Goal: Task Accomplishment & Management: Manage account settings

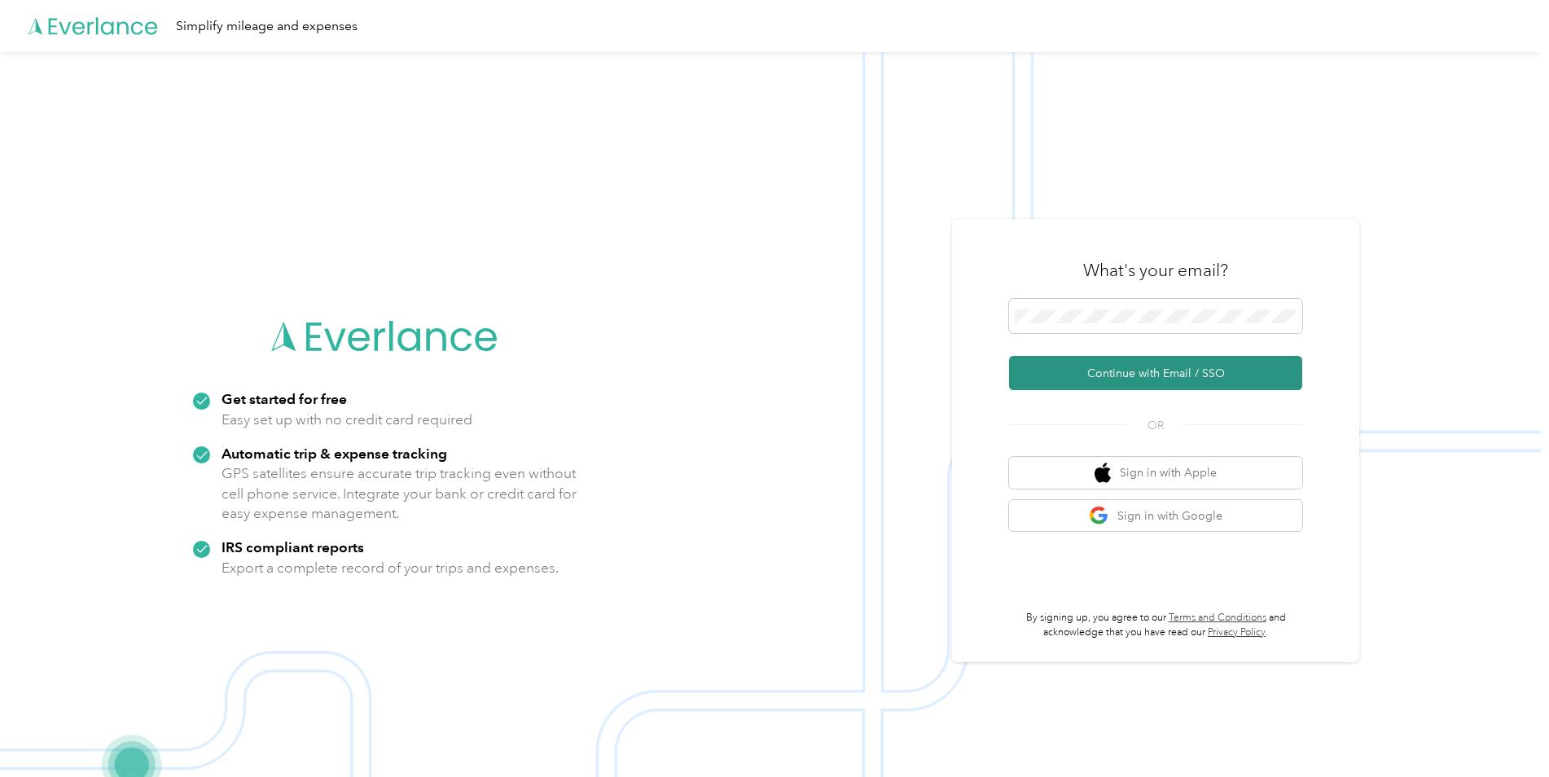
click at [1129, 375] on button "Continue with Email / SSO" at bounding box center [1155, 373] width 293 height 34
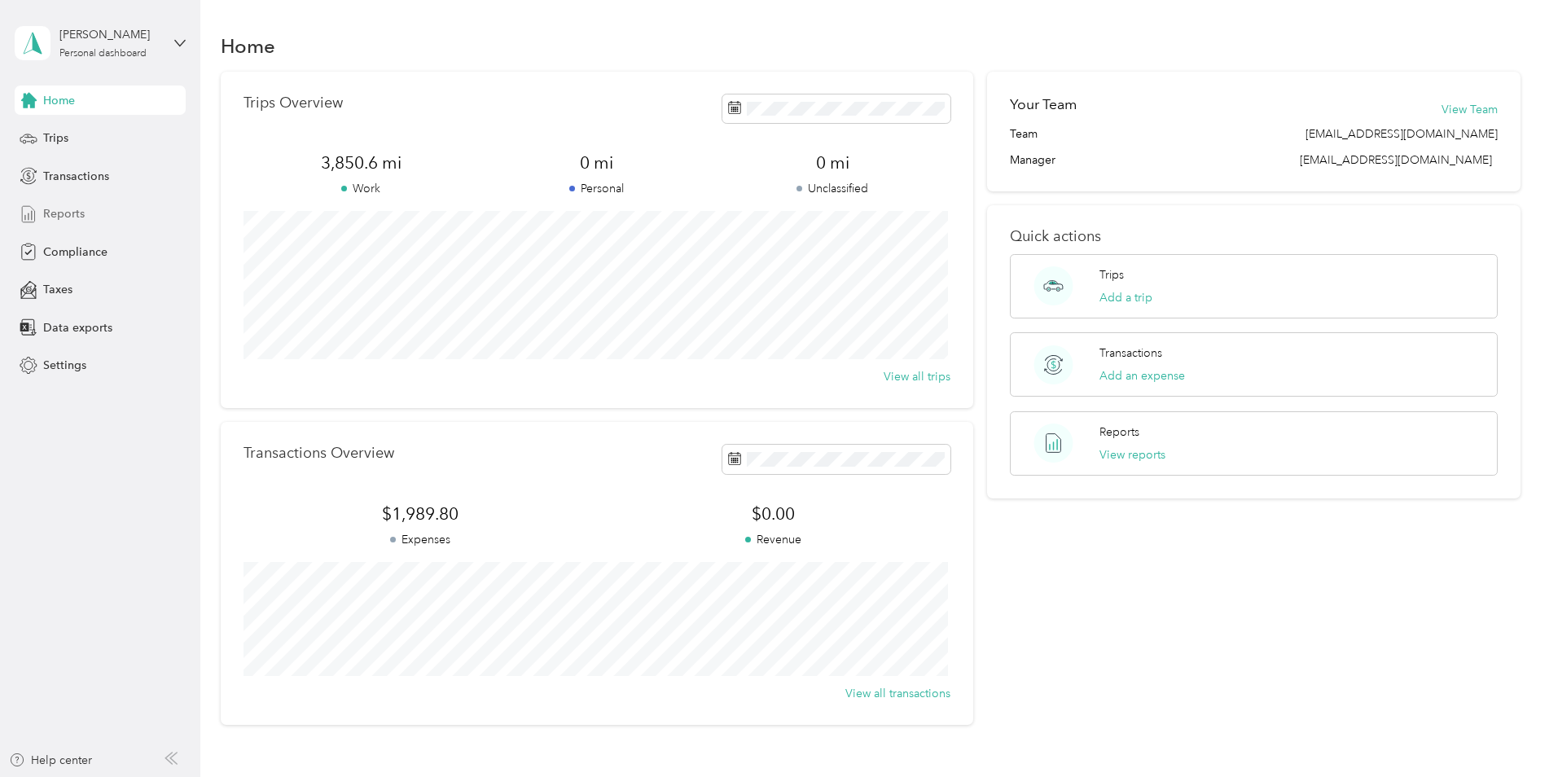
click at [59, 218] on span "Reports" at bounding box center [64, 213] width 42 height 17
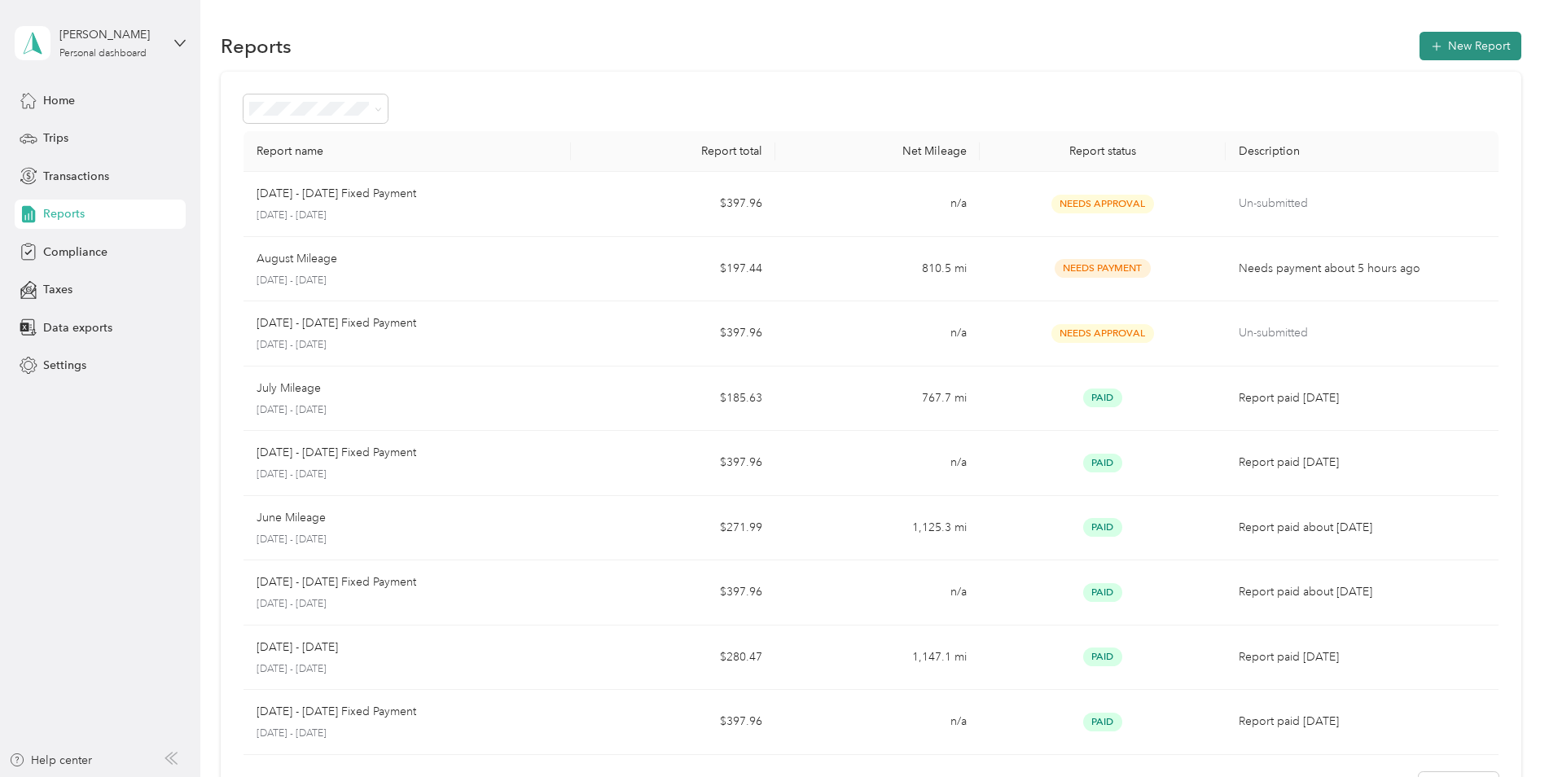
click at [1467, 51] on button "New Report" at bounding box center [1471, 46] width 102 height 29
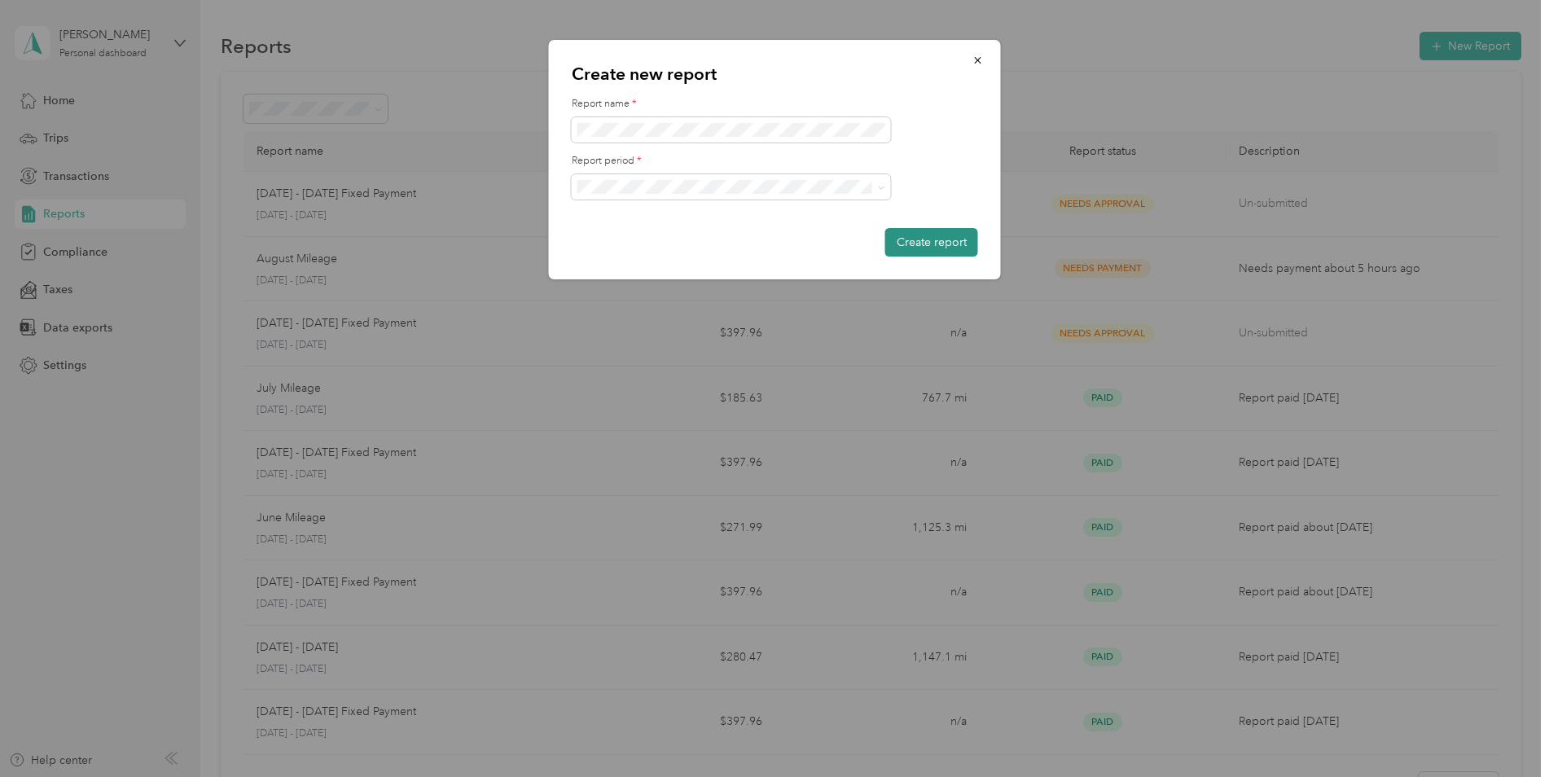
click at [949, 240] on button "Create report" at bounding box center [931, 242] width 93 height 29
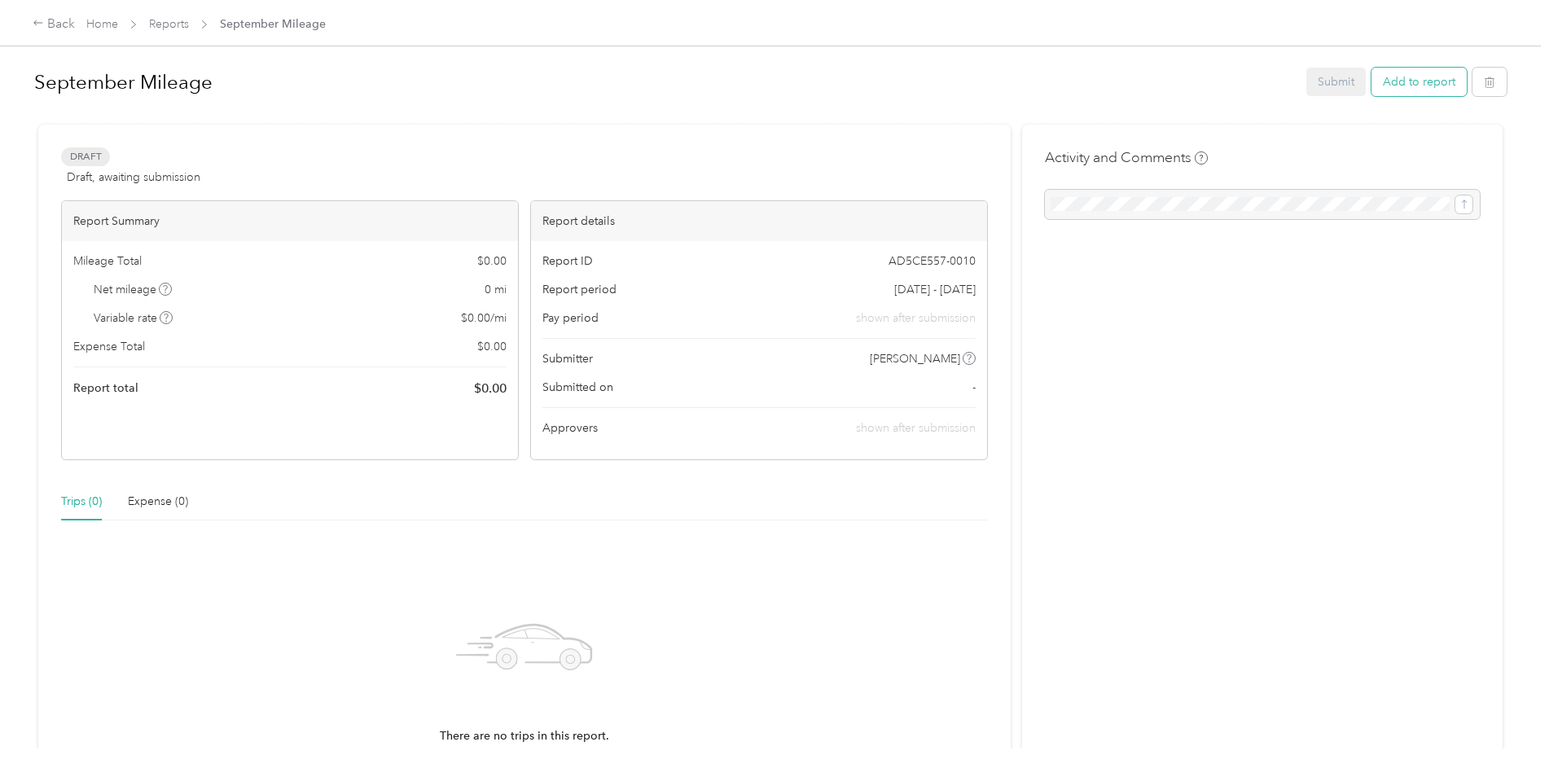
click at [1406, 85] on button "Add to report" at bounding box center [1419, 82] width 95 height 29
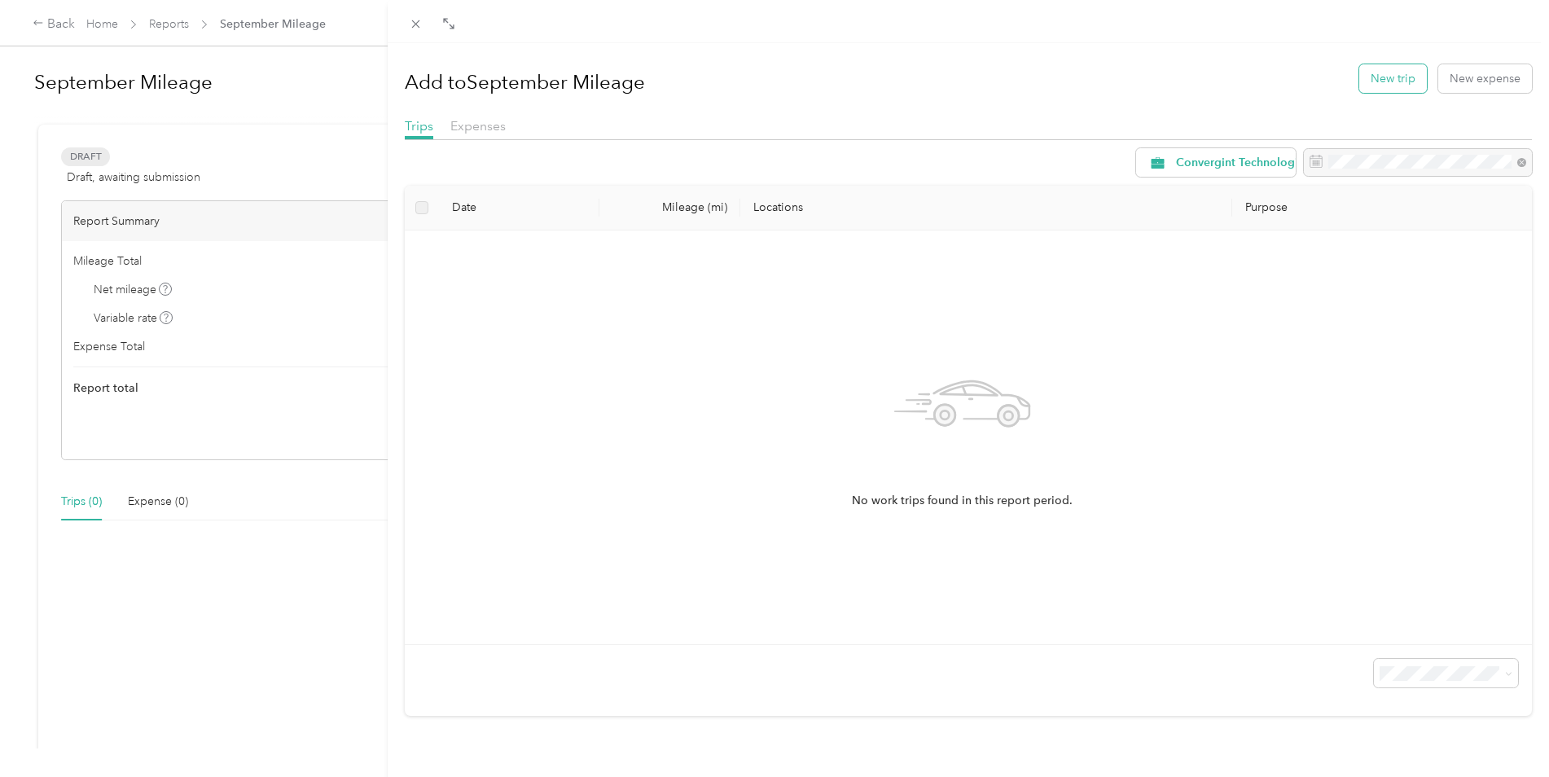
click at [1403, 81] on button "New trip" at bounding box center [1394, 78] width 68 height 29
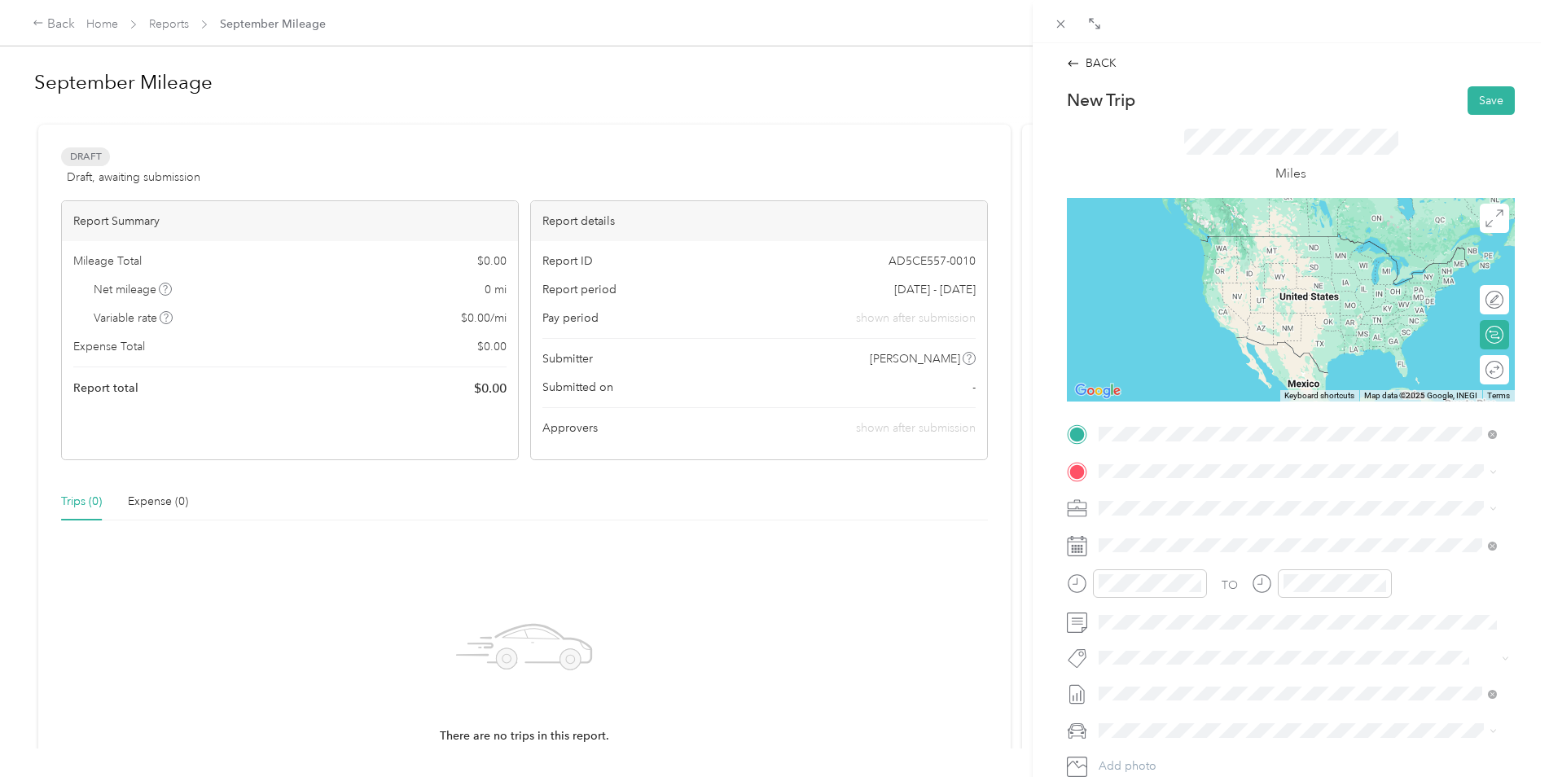
click at [1171, 500] on span "[STREET_ADDRESS][US_STATE]" at bounding box center [1211, 493] width 163 height 15
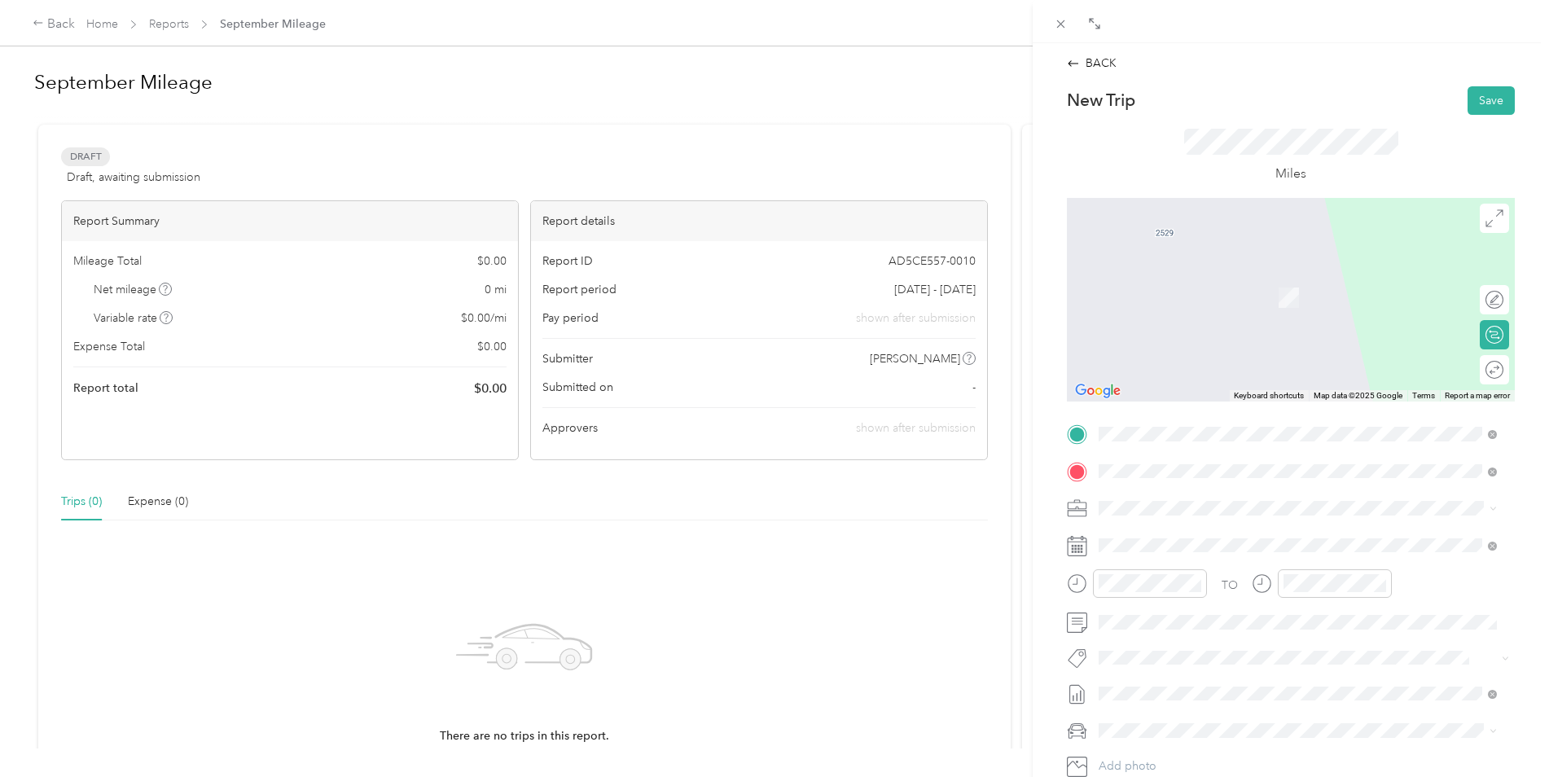
click at [1199, 534] on span "[STREET_ADDRESS][PERSON_NAME][US_STATE]" at bounding box center [1256, 530] width 253 height 15
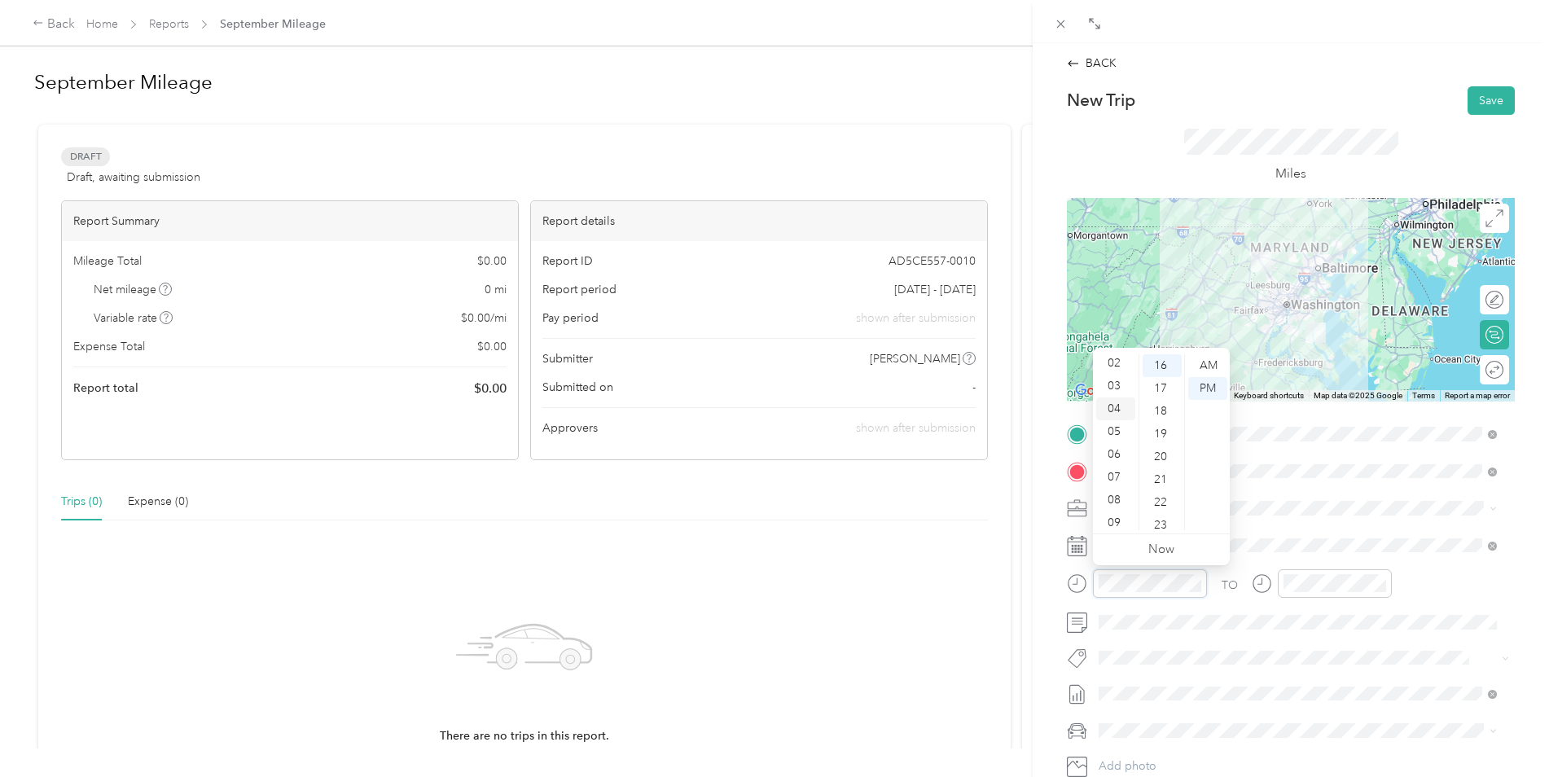
scroll to position [98, 0]
click at [1123, 447] on div "08" at bounding box center [1115, 450] width 39 height 23
click at [1160, 462] on div "20" at bounding box center [1162, 457] width 39 height 23
click at [1210, 362] on div "AM" at bounding box center [1208, 365] width 39 height 23
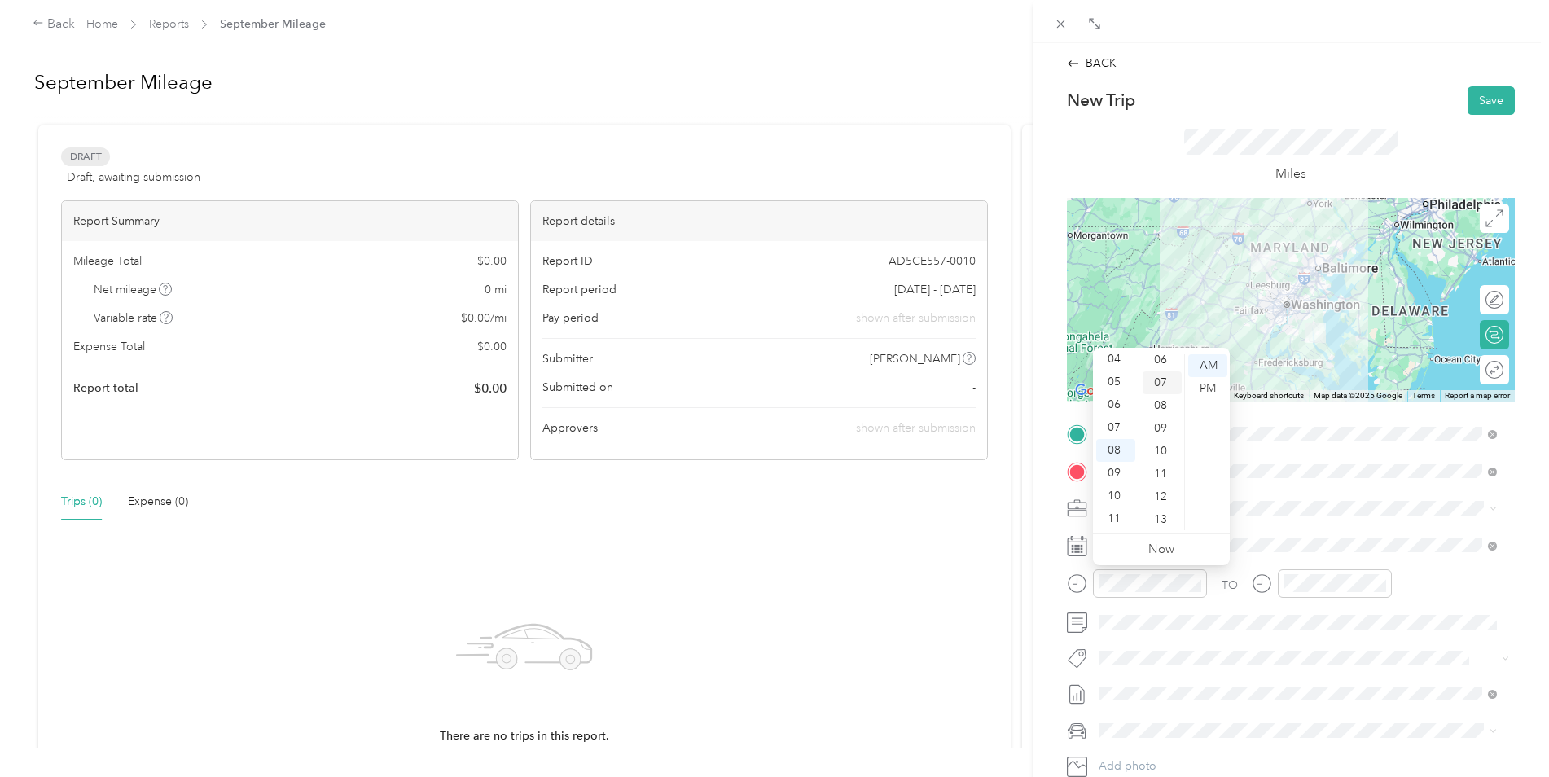
scroll to position [130, 0]
click at [1164, 413] on div "15" at bounding box center [1162, 414] width 39 height 23
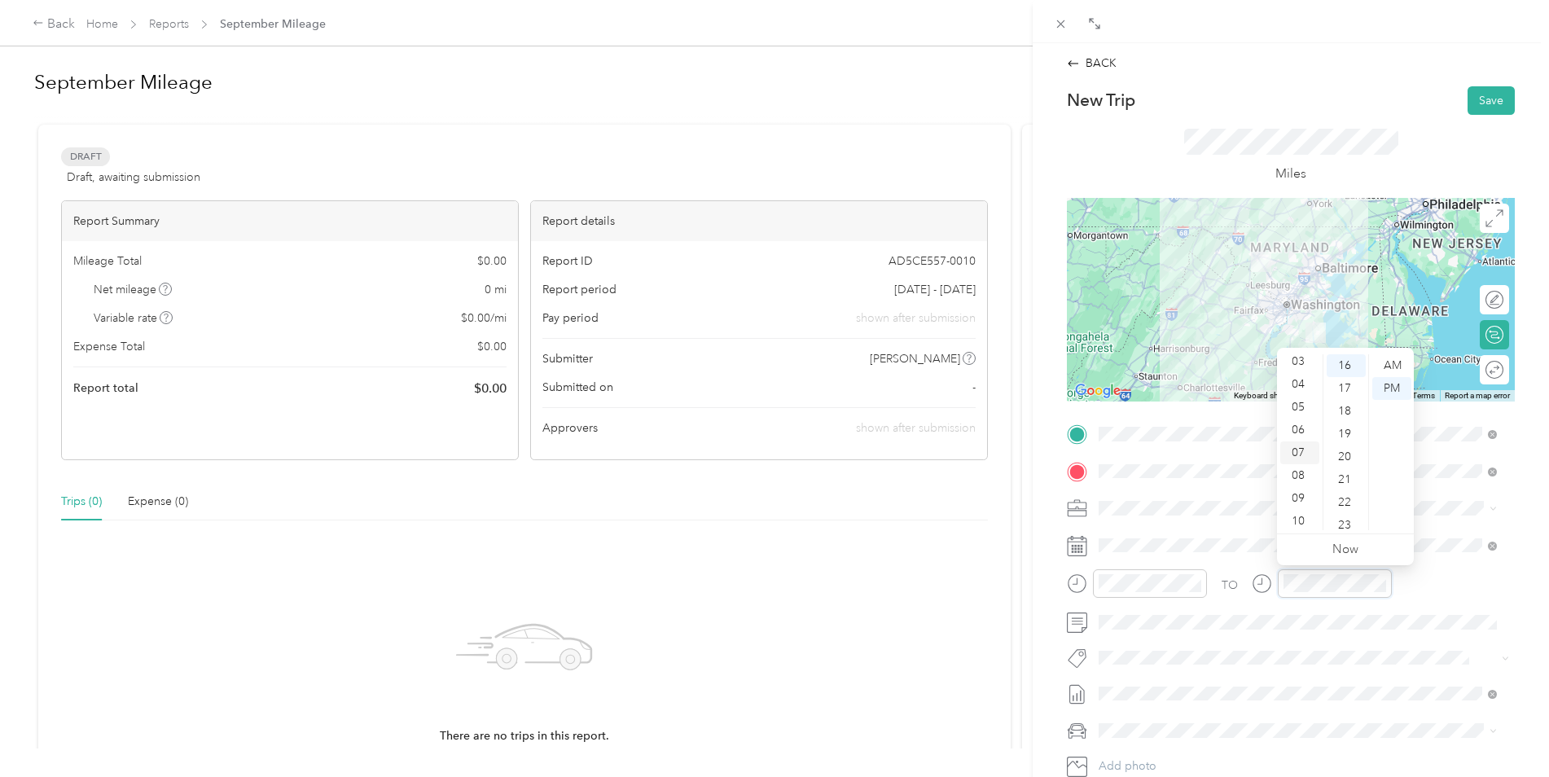
scroll to position [98, 0]
click at [1299, 500] on div "10" at bounding box center [1300, 496] width 39 height 23
click at [1347, 388] on div "10" at bounding box center [1346, 391] width 39 height 23
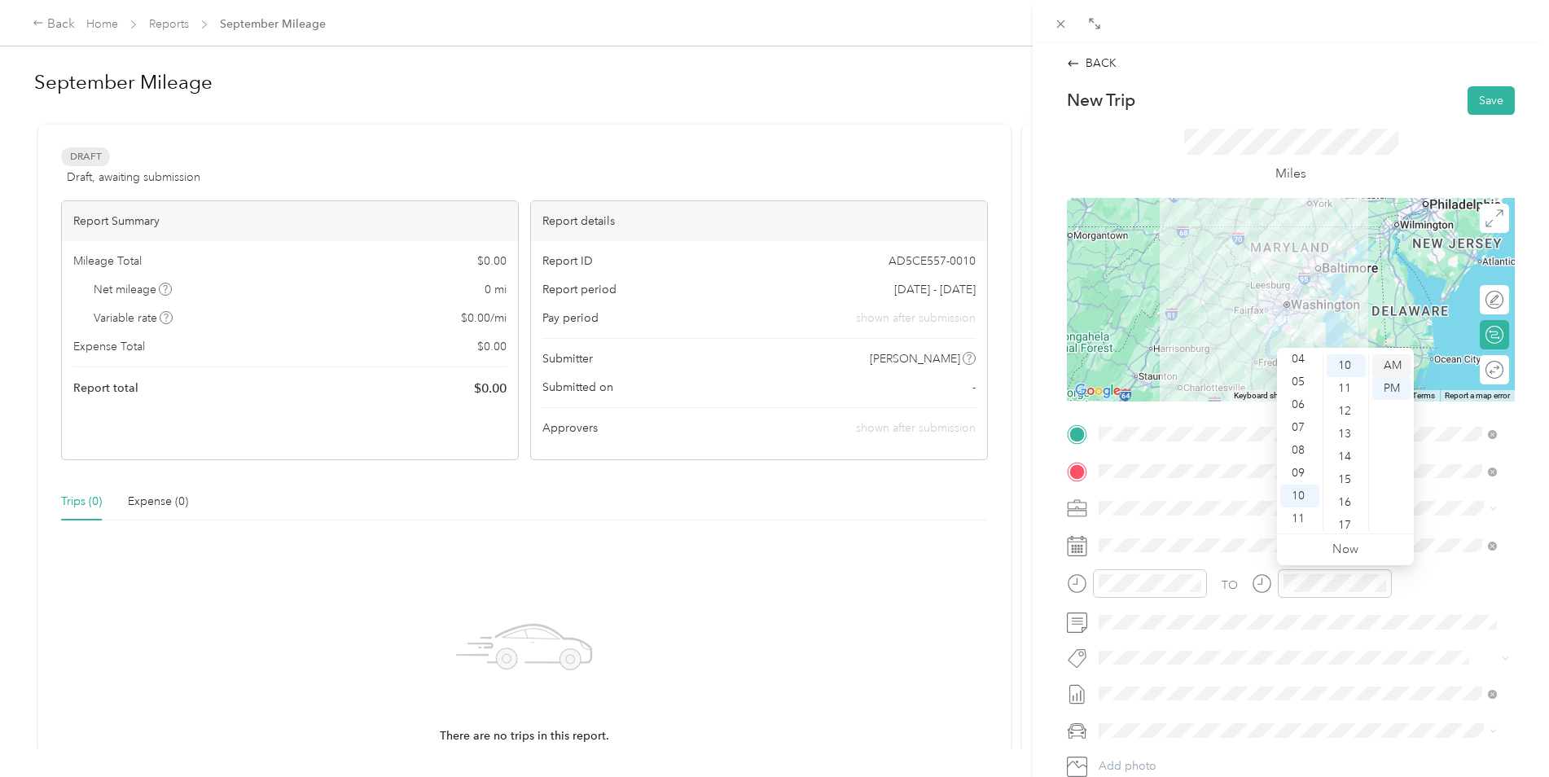
click at [1392, 361] on div "AM" at bounding box center [1392, 365] width 39 height 23
click at [1151, 751] on div "Ford F150" at bounding box center [1298, 759] width 387 height 17
click at [1296, 276] on div at bounding box center [1291, 300] width 448 height 204
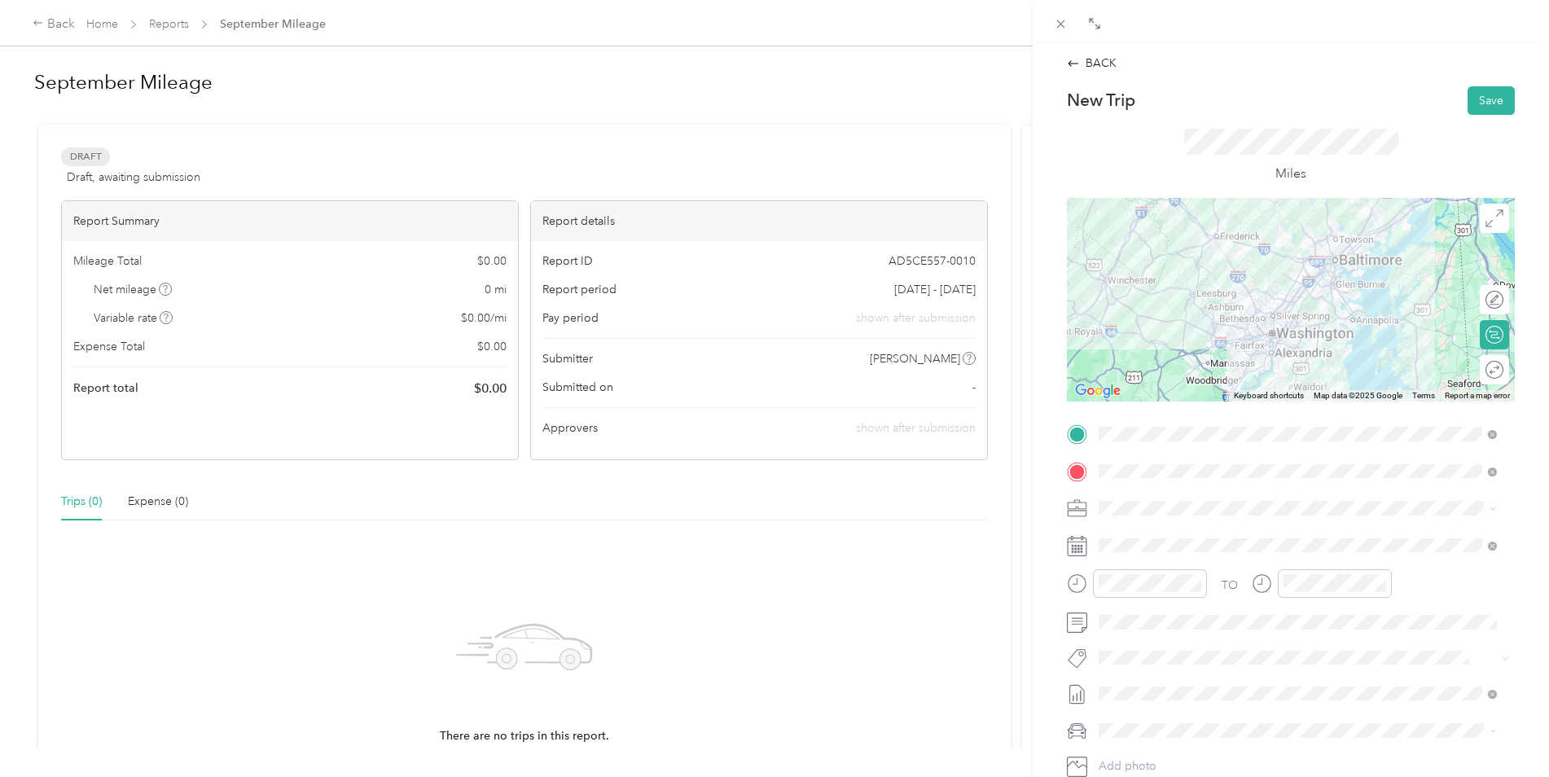
click at [1294, 282] on div at bounding box center [1291, 300] width 448 height 204
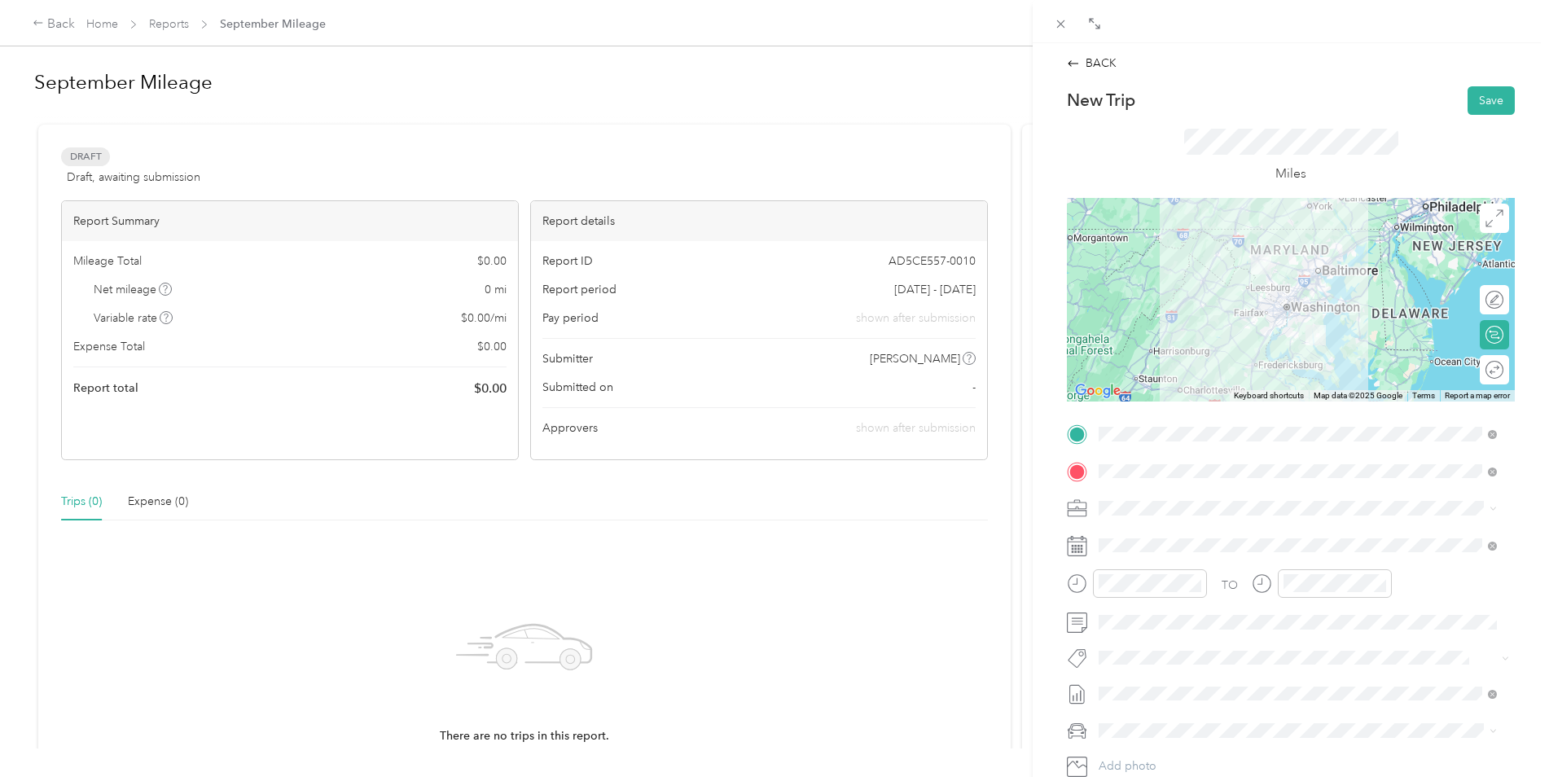
click at [1266, 282] on div at bounding box center [1291, 300] width 448 height 204
click at [1294, 298] on div at bounding box center [1291, 300] width 448 height 204
click at [1280, 297] on div at bounding box center [1291, 300] width 448 height 204
click at [1294, 281] on div at bounding box center [1291, 300] width 448 height 204
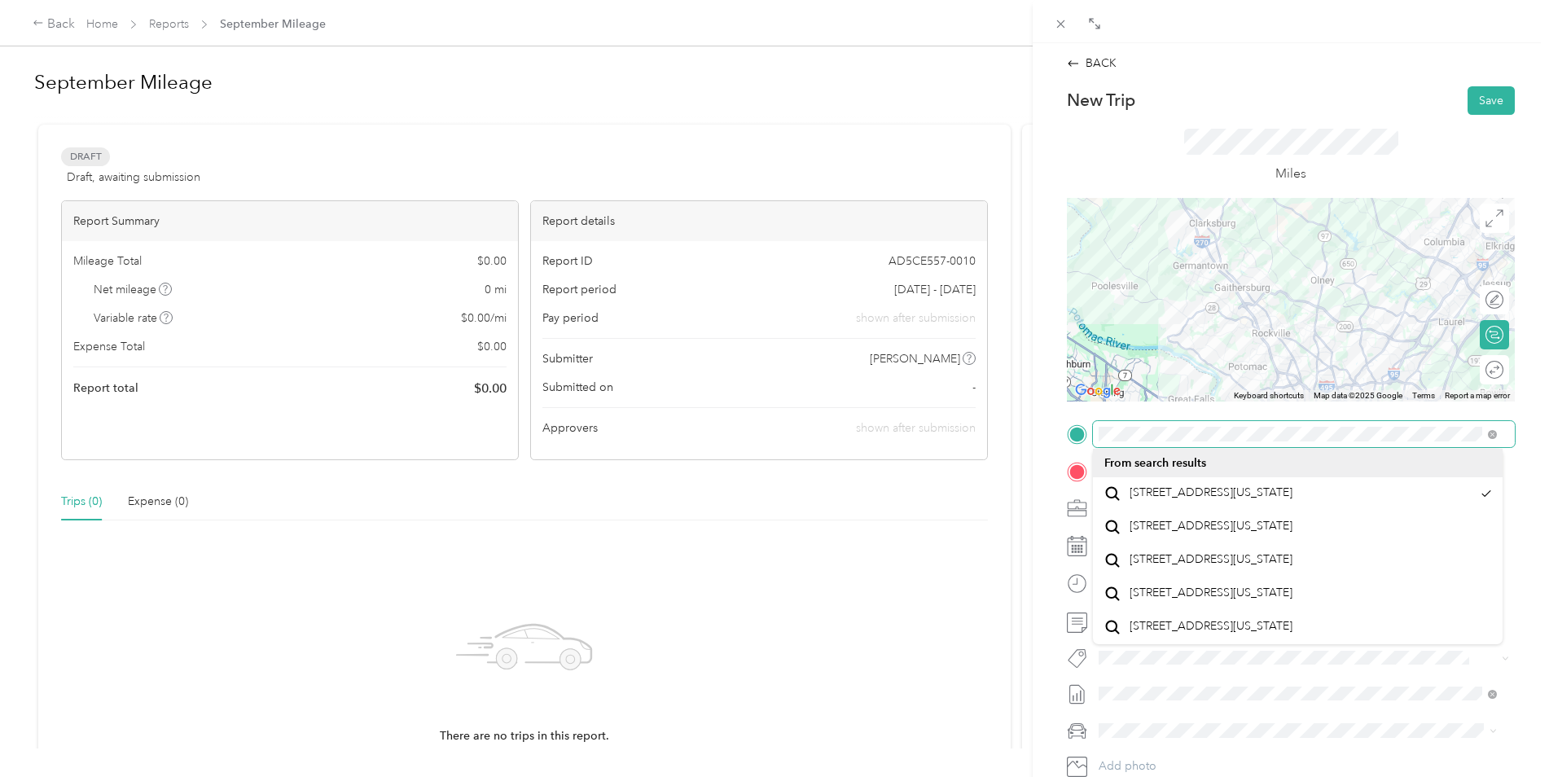
drag, startPoint x: 1252, startPoint y: 255, endPoint x: 1178, endPoint y: 322, distance: 99.8
click at [1178, 322] on div at bounding box center [1291, 300] width 448 height 204
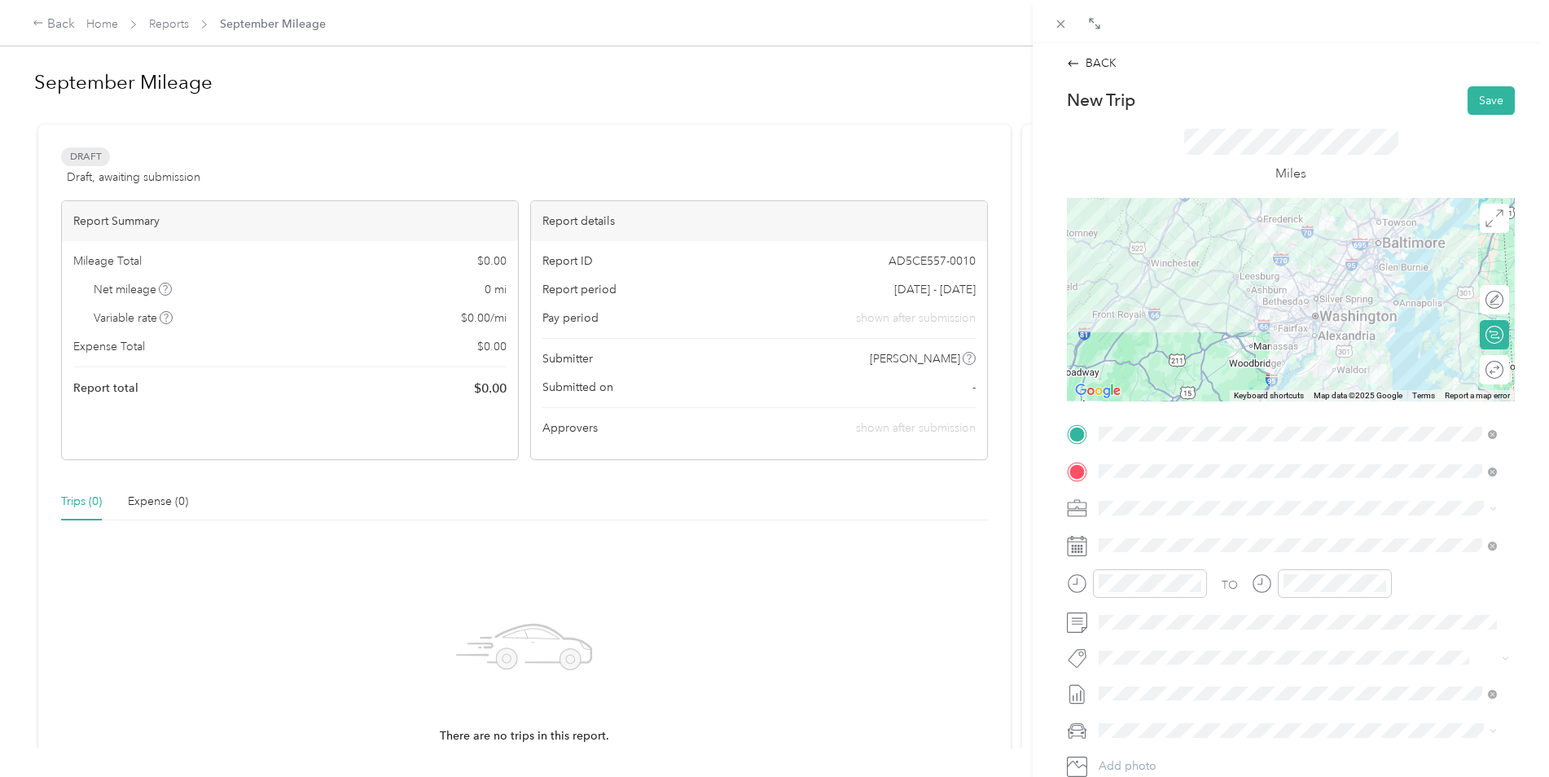
drag, startPoint x: 1403, startPoint y: 265, endPoint x: 1378, endPoint y: 292, distance: 36.9
click at [1378, 292] on div at bounding box center [1291, 300] width 448 height 204
click at [1480, 104] on button "Save" at bounding box center [1491, 100] width 47 height 29
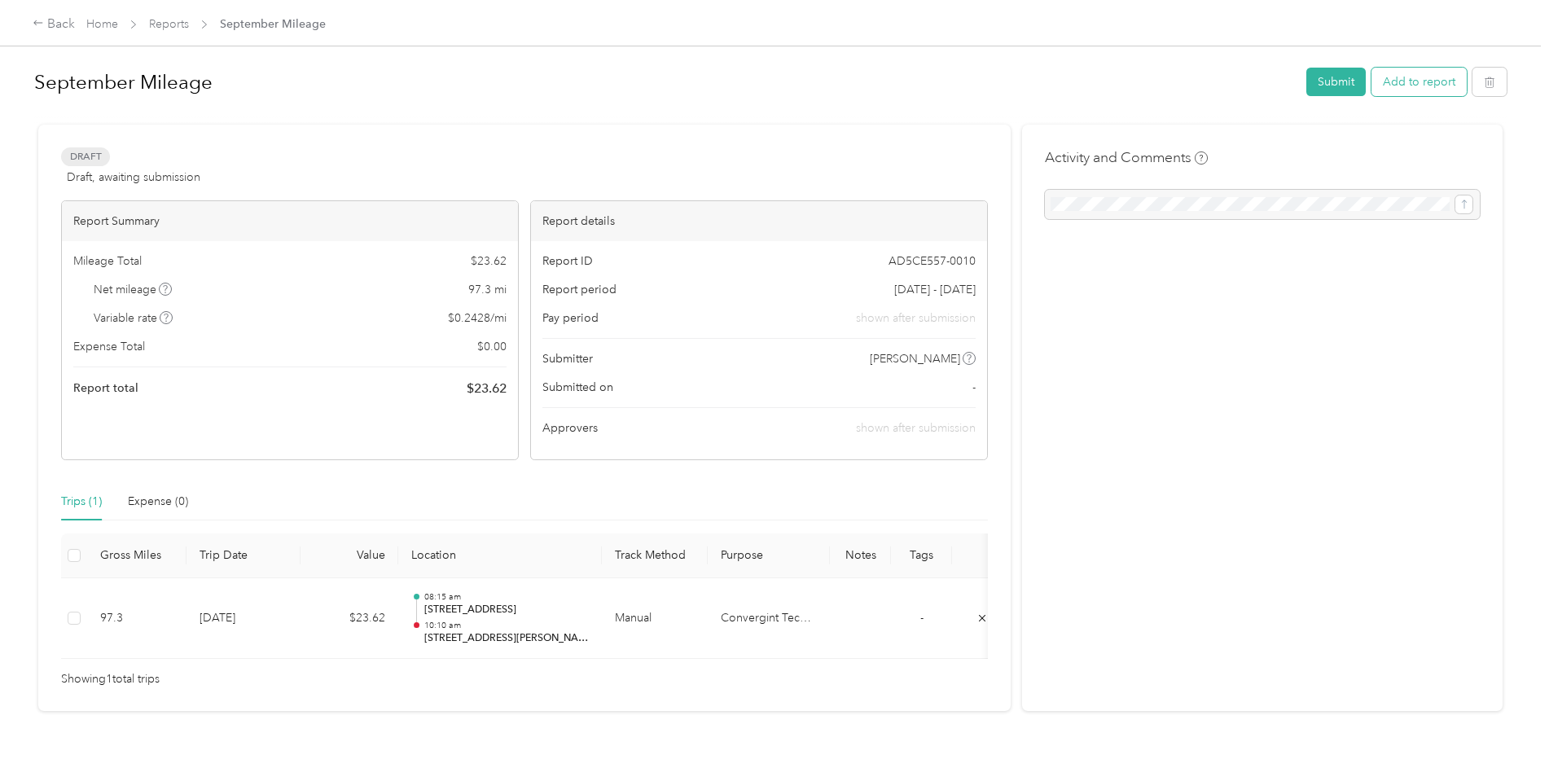
click at [1408, 90] on button "Add to report" at bounding box center [1419, 82] width 95 height 29
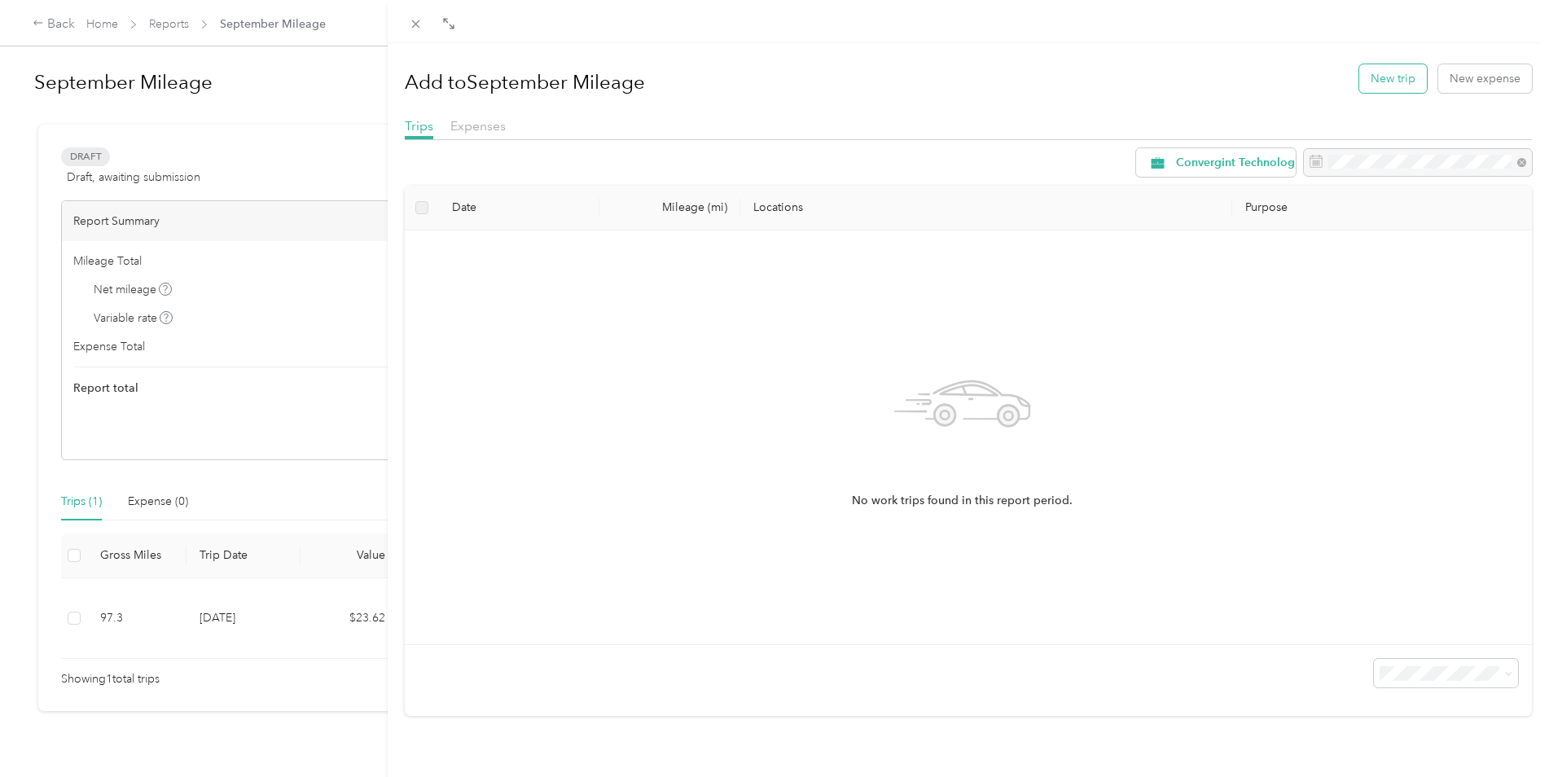
click at [1379, 85] on button "New trip" at bounding box center [1394, 78] width 68 height 29
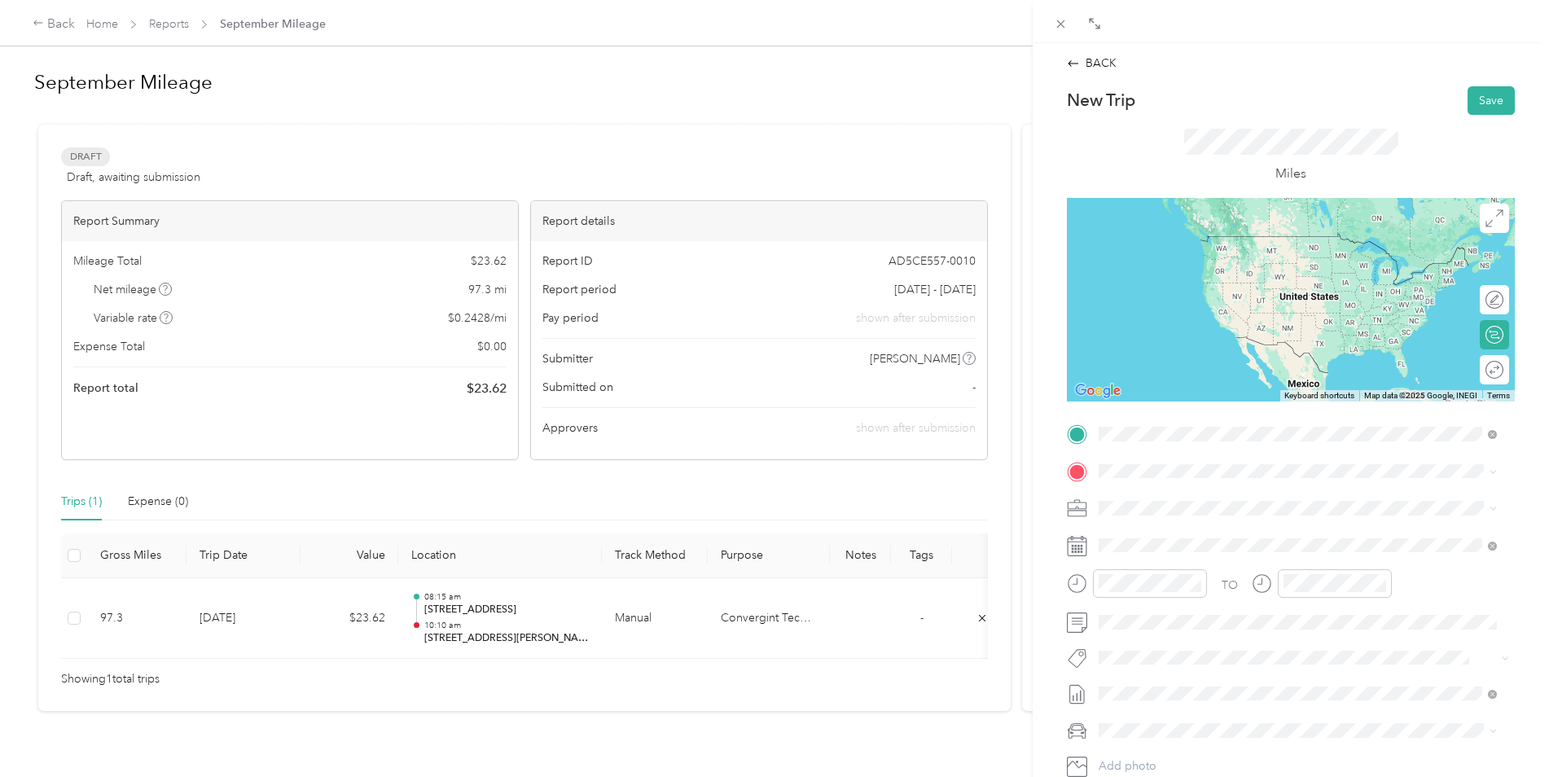
click at [1188, 505] on div "[STREET_ADDRESS][PERSON_NAME][US_STATE]" at bounding box center [1298, 494] width 387 height 22
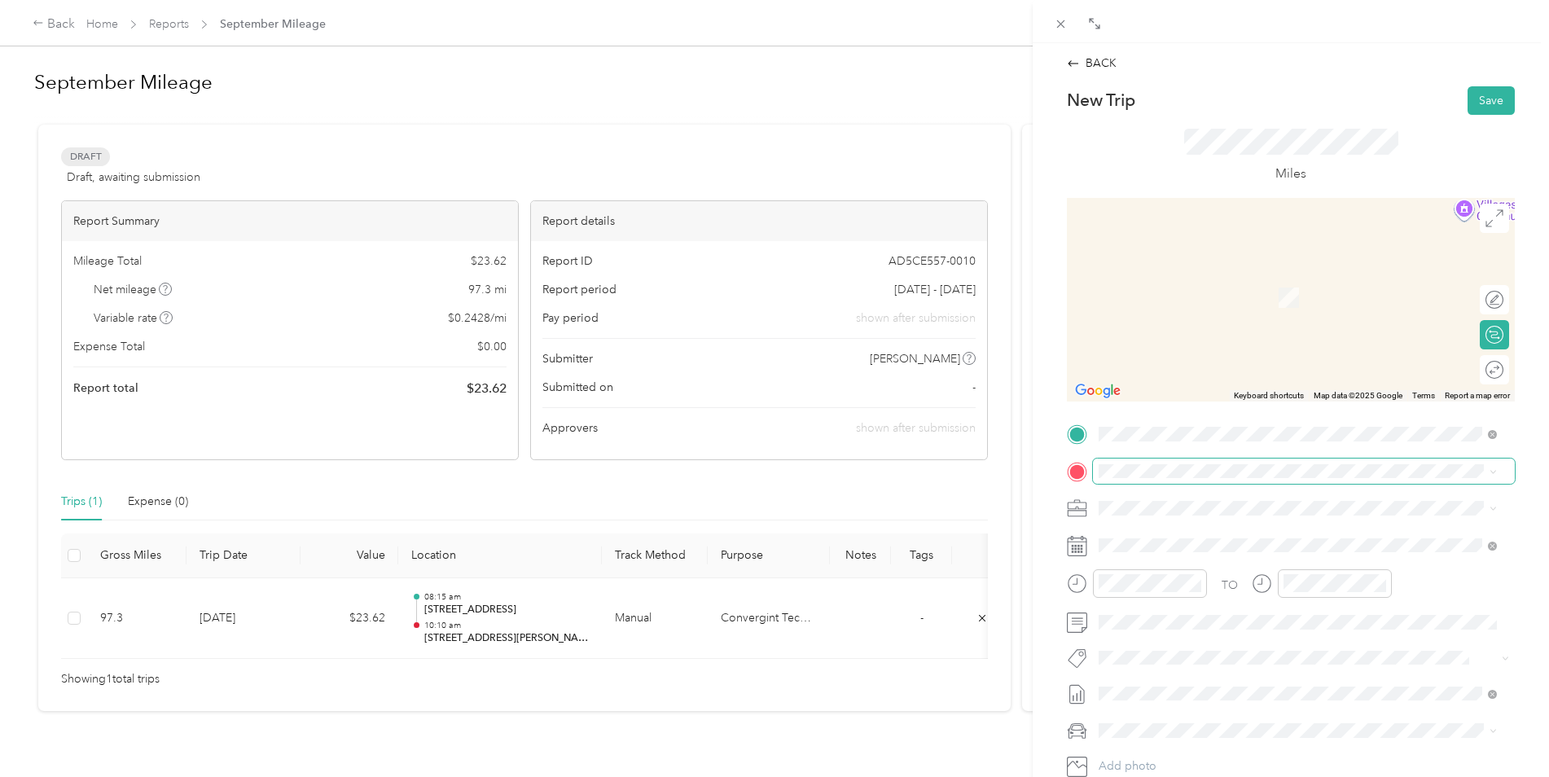
click at [1173, 478] on span at bounding box center [1304, 472] width 422 height 26
click at [1175, 527] on span "[STREET_ADDRESS][US_STATE]" at bounding box center [1211, 530] width 163 height 15
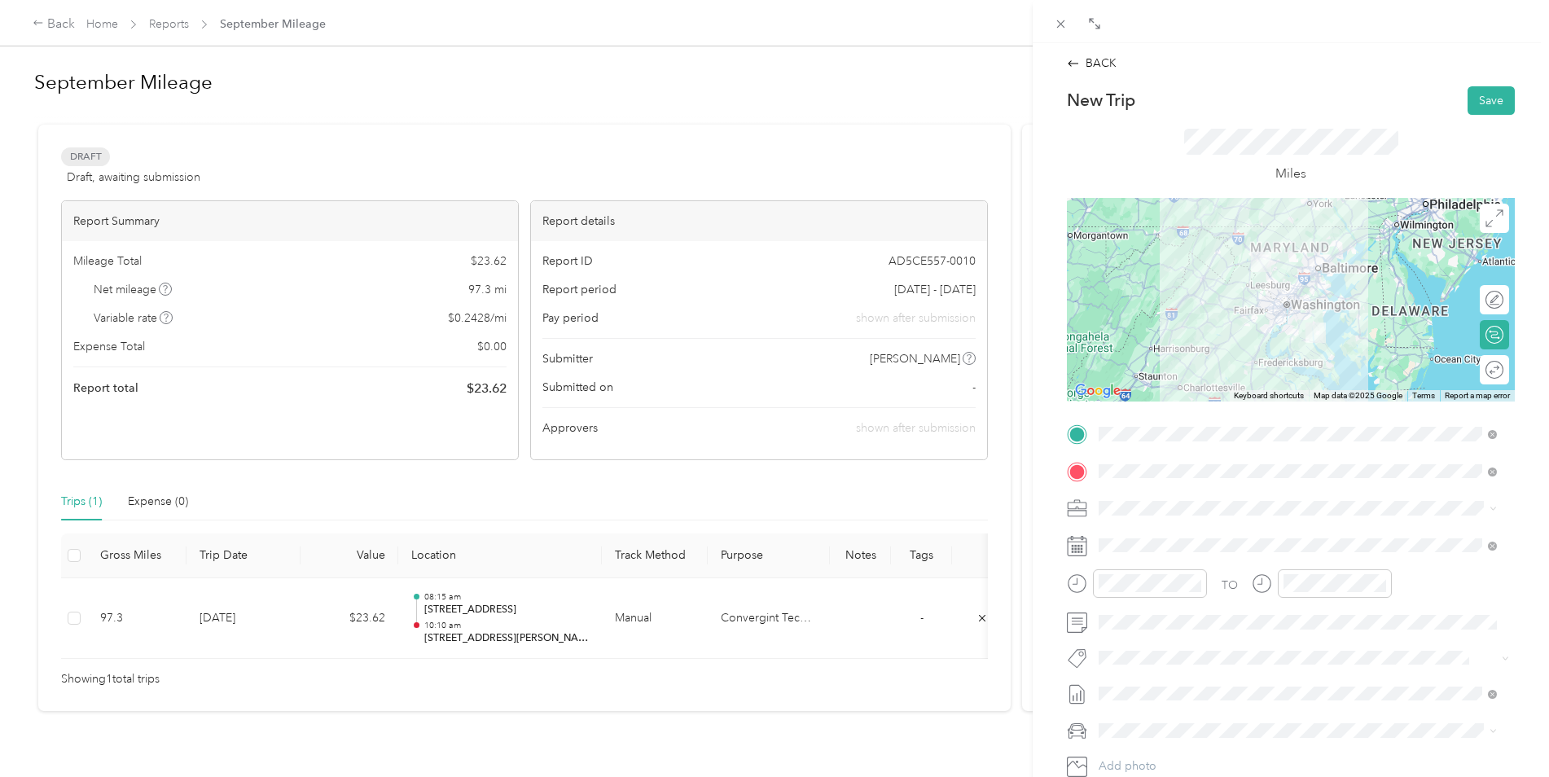
click at [1285, 266] on div at bounding box center [1291, 300] width 448 height 204
click at [1114, 516] on div "11" at bounding box center [1115, 519] width 39 height 23
click at [1165, 364] on div "00" at bounding box center [1162, 362] width 39 height 23
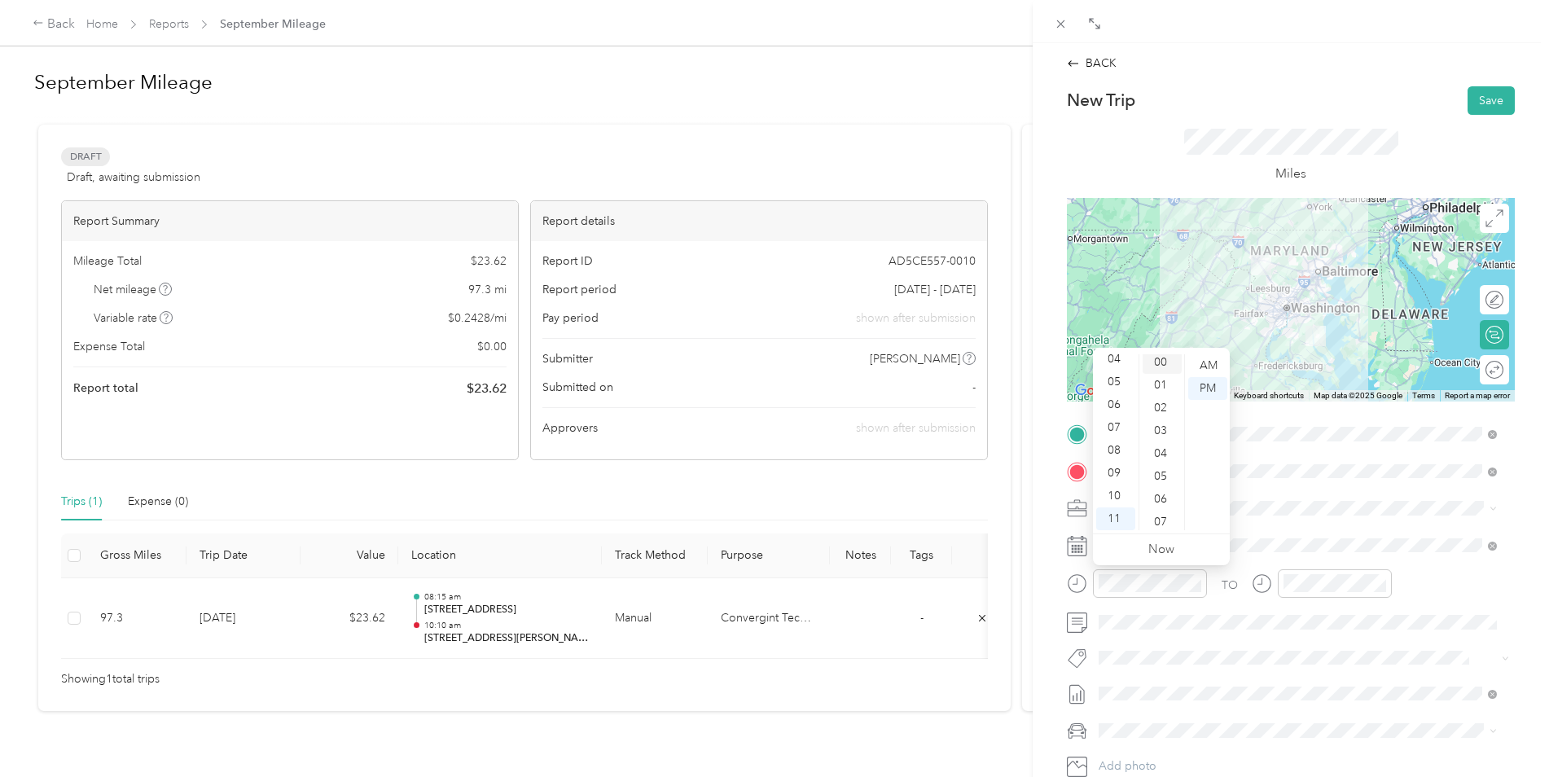
scroll to position [0, 0]
click at [1211, 361] on div "AM" at bounding box center [1208, 365] width 39 height 23
click at [1162, 464] on div "15" at bounding box center [1162, 463] width 39 height 23
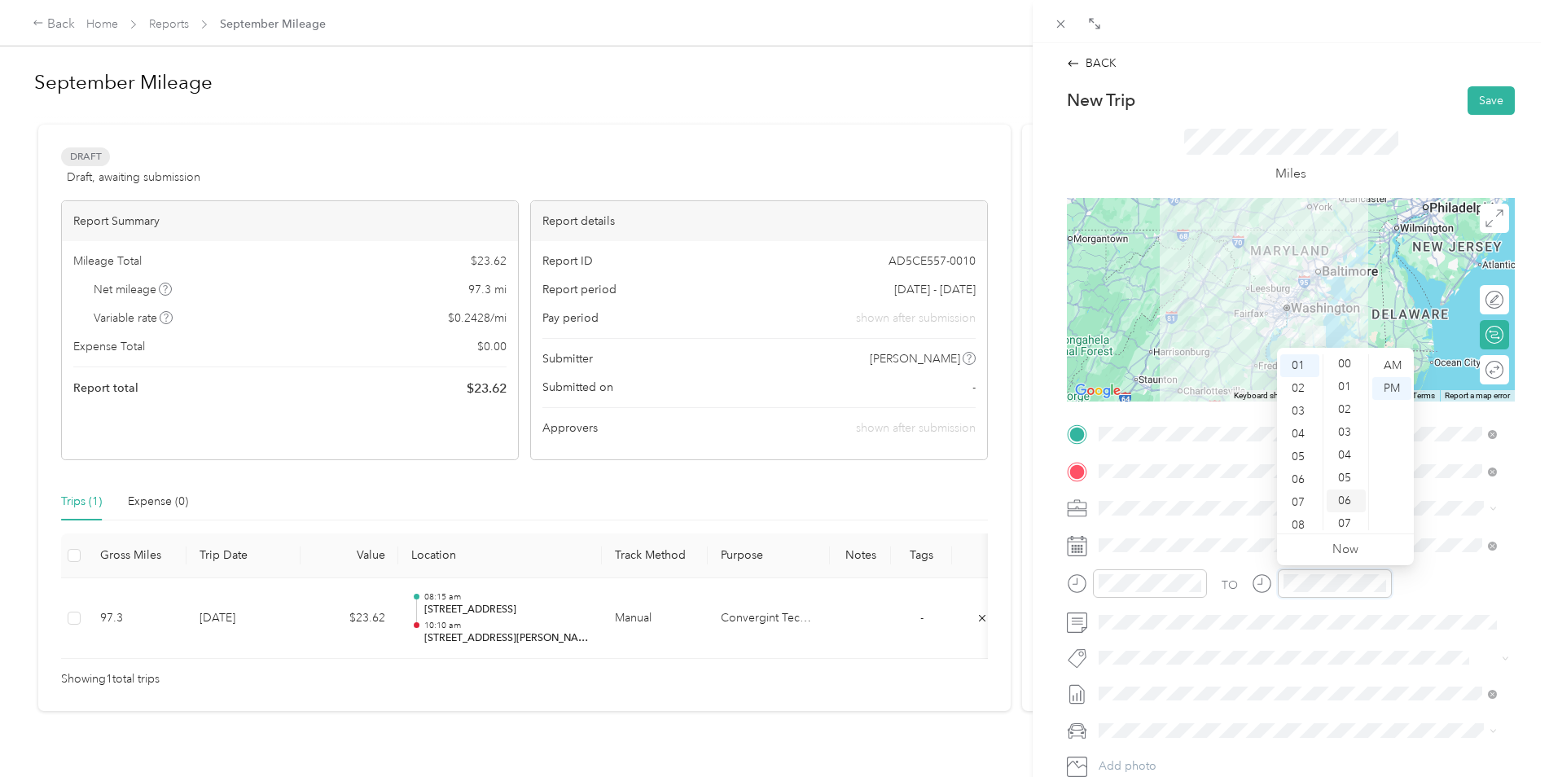
scroll to position [0, 0]
click at [1347, 370] on div "00" at bounding box center [1346, 365] width 39 height 23
click at [1161, 756] on div "Ford F150" at bounding box center [1298, 759] width 387 height 17
click at [1474, 102] on button "Save" at bounding box center [1491, 100] width 47 height 29
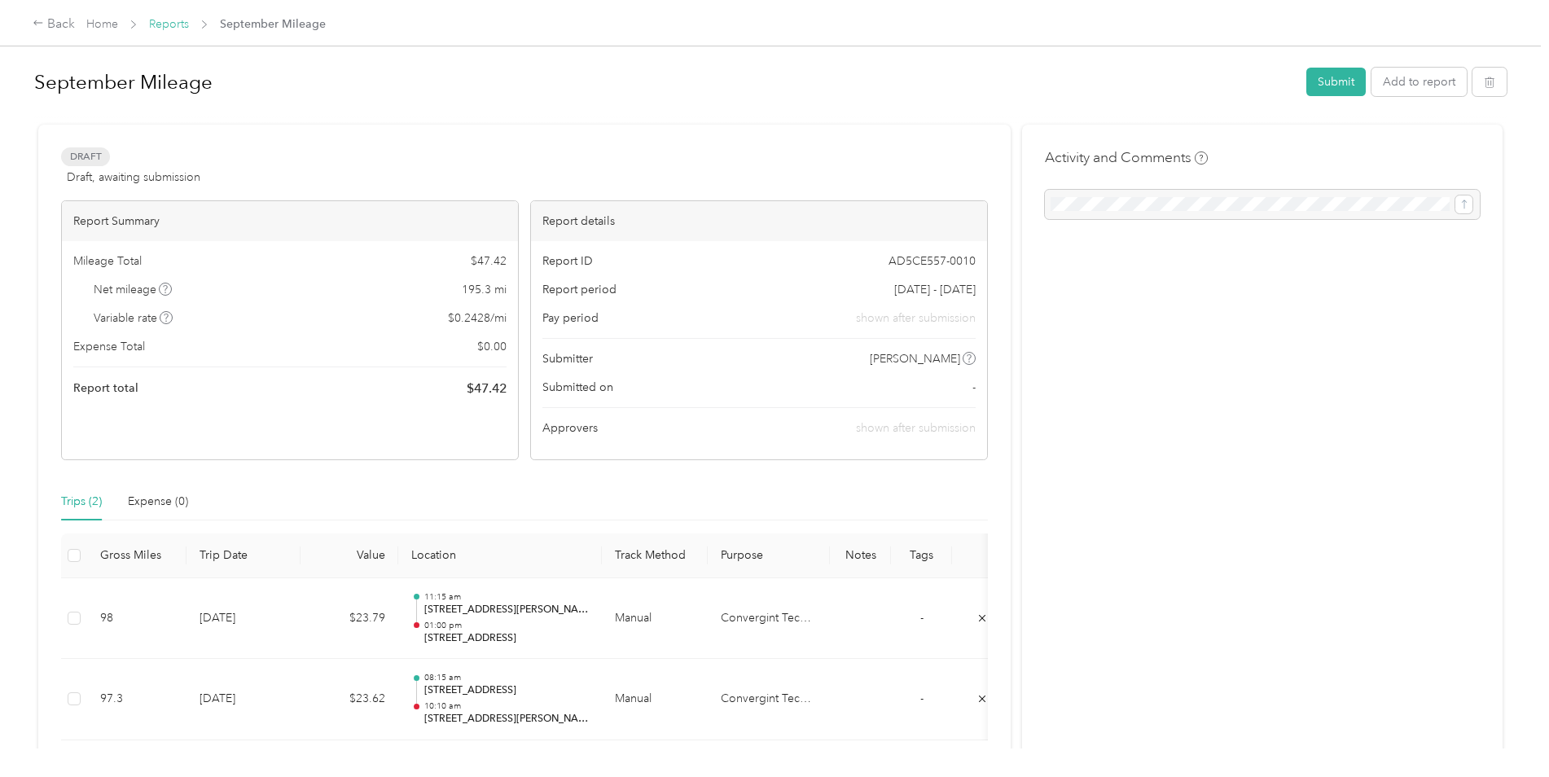
click at [157, 25] on link "Reports" at bounding box center [169, 24] width 40 height 14
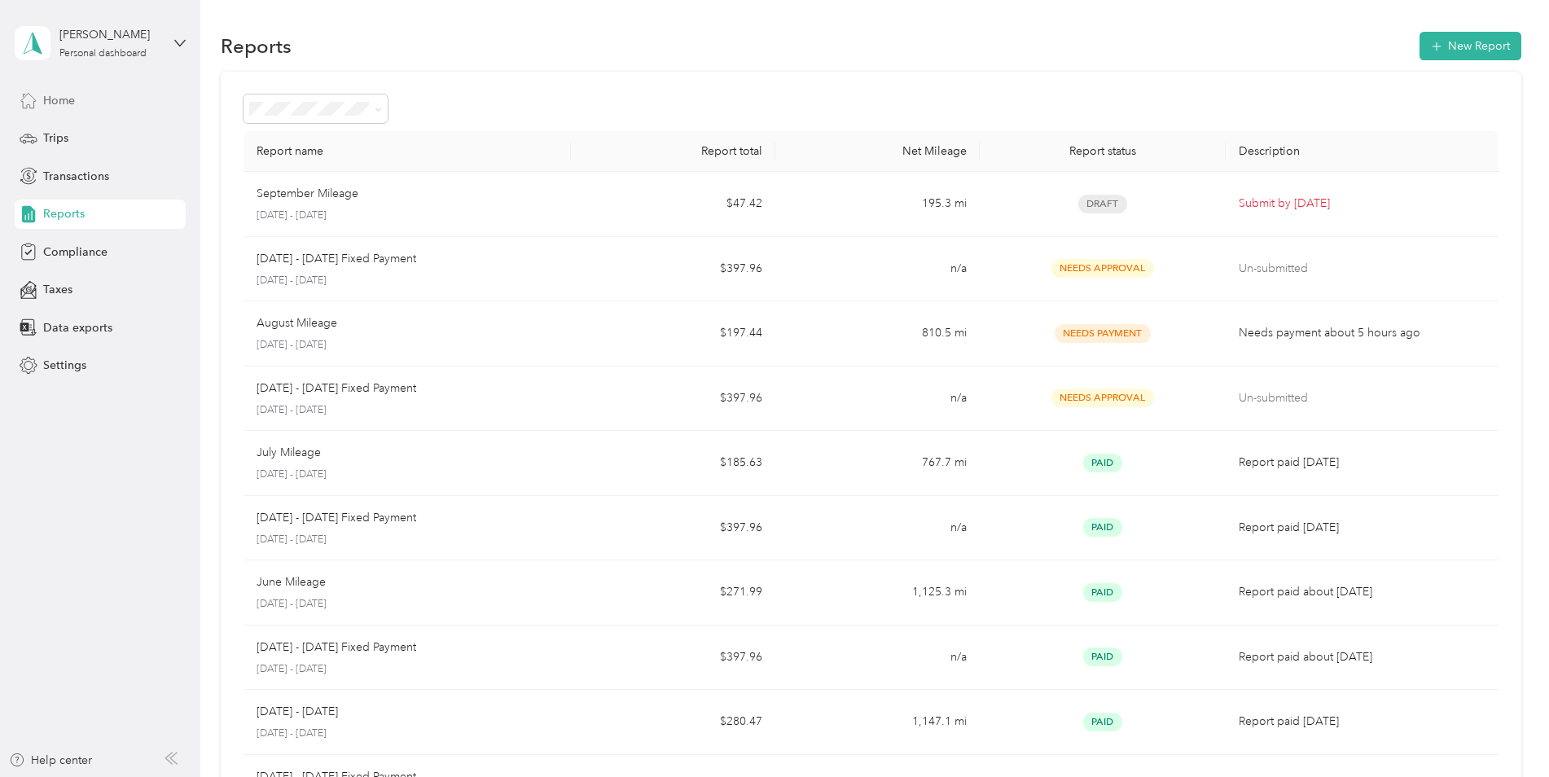
click at [49, 99] on span "Home" at bounding box center [59, 100] width 32 height 17
